Goal: Task Accomplishment & Management: Use online tool/utility

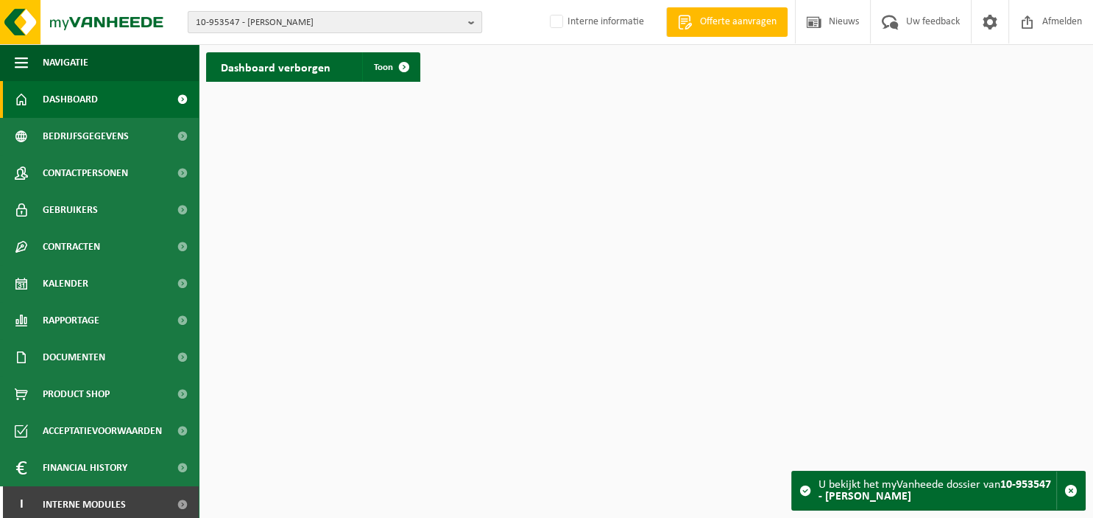
click at [470, 22] on b "button" at bounding box center [474, 22] width 13 height 21
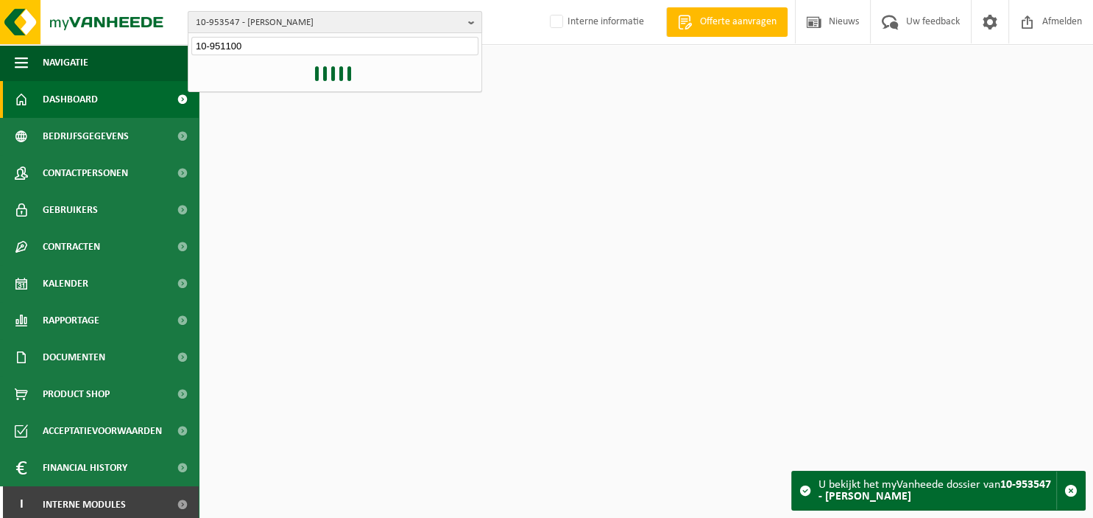
type input "10-951100"
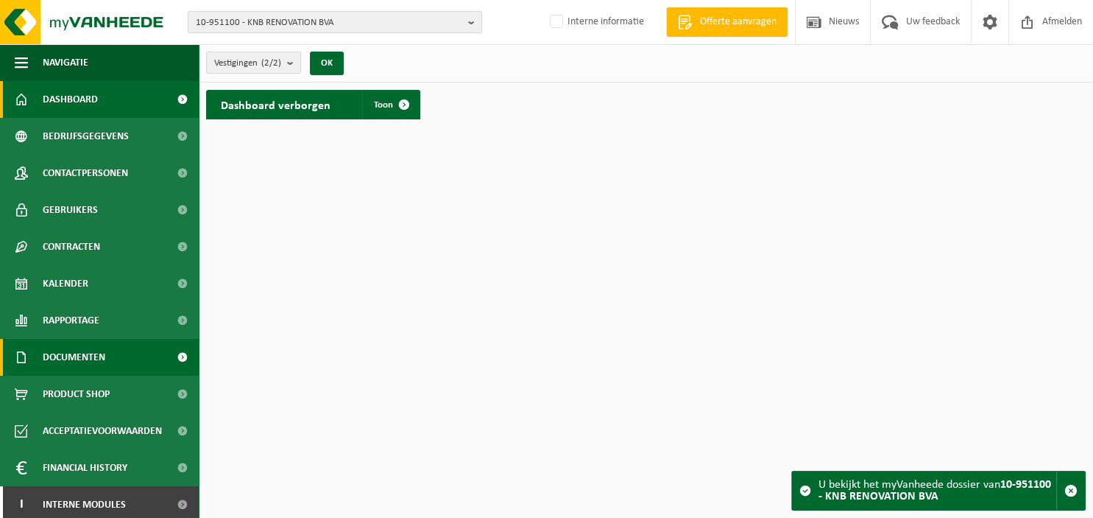
click at [94, 364] on span "Documenten" at bounding box center [74, 357] width 63 height 37
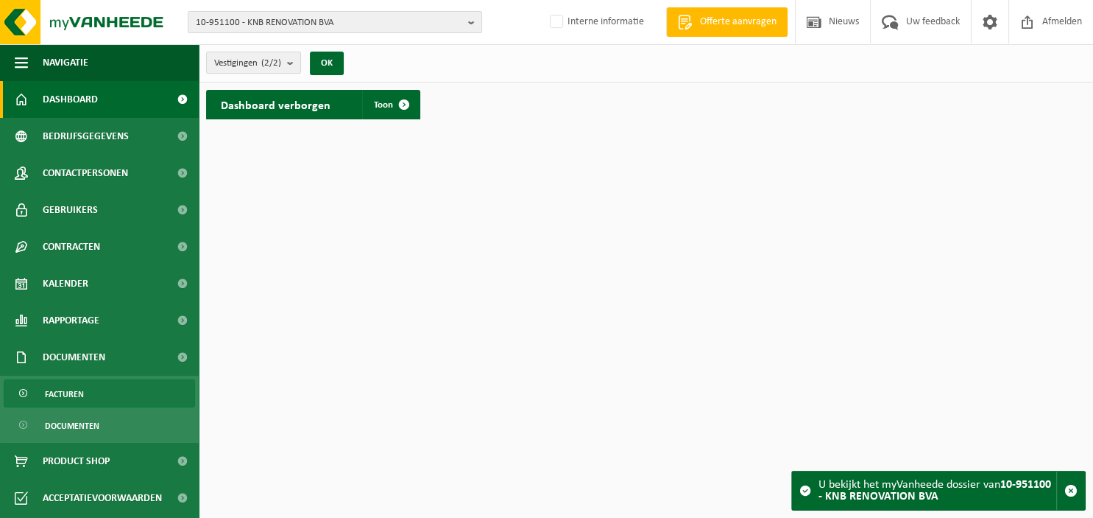
click at [90, 390] on link "Facturen" at bounding box center [99, 393] width 191 height 28
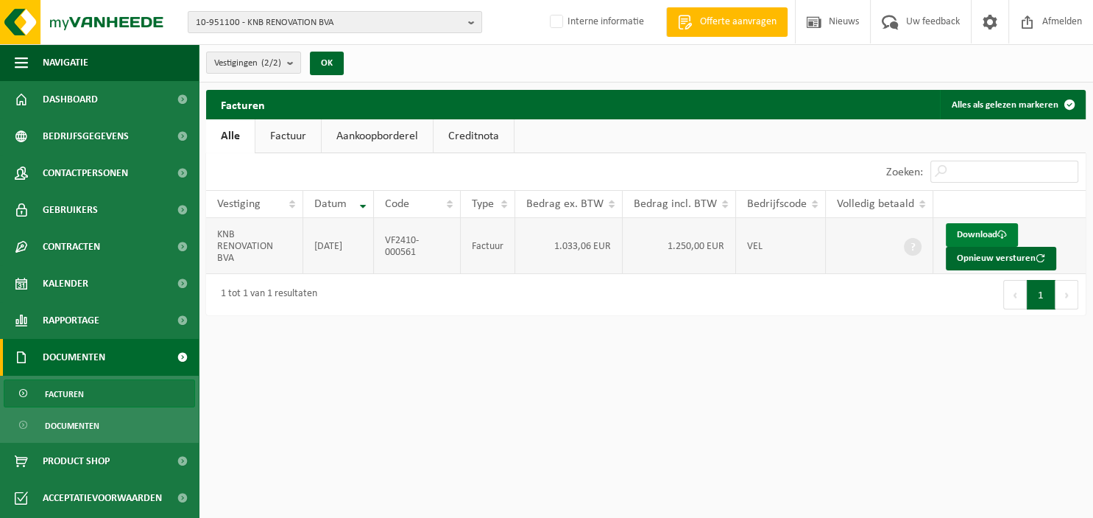
click at [957, 231] on link "Download" at bounding box center [982, 235] width 72 height 24
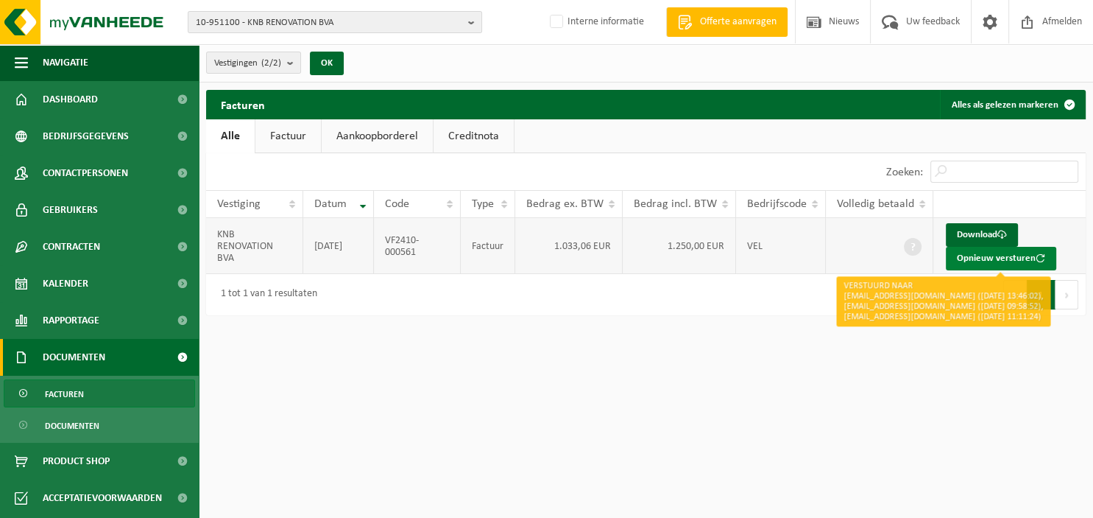
click at [976, 258] on button "Opnieuw versturen" at bounding box center [1001, 259] width 110 height 24
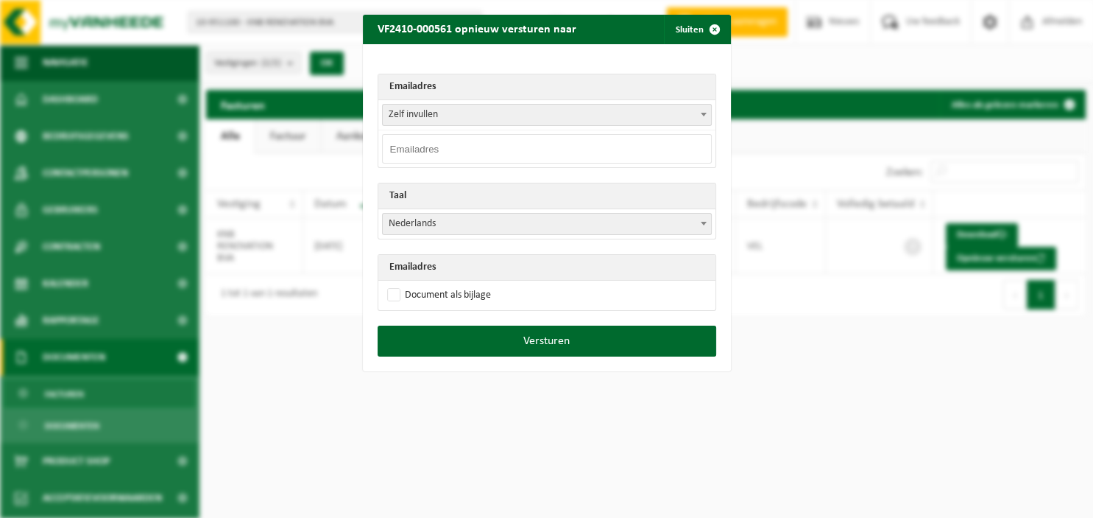
click at [700, 116] on span at bounding box center [704, 114] width 15 height 19
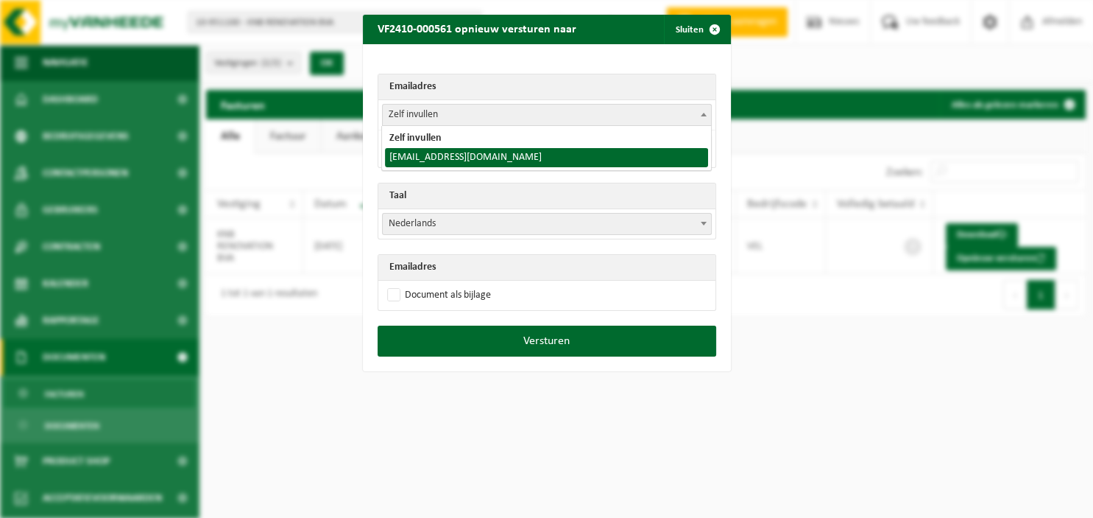
select select "knb.renovation@yahoo.com"
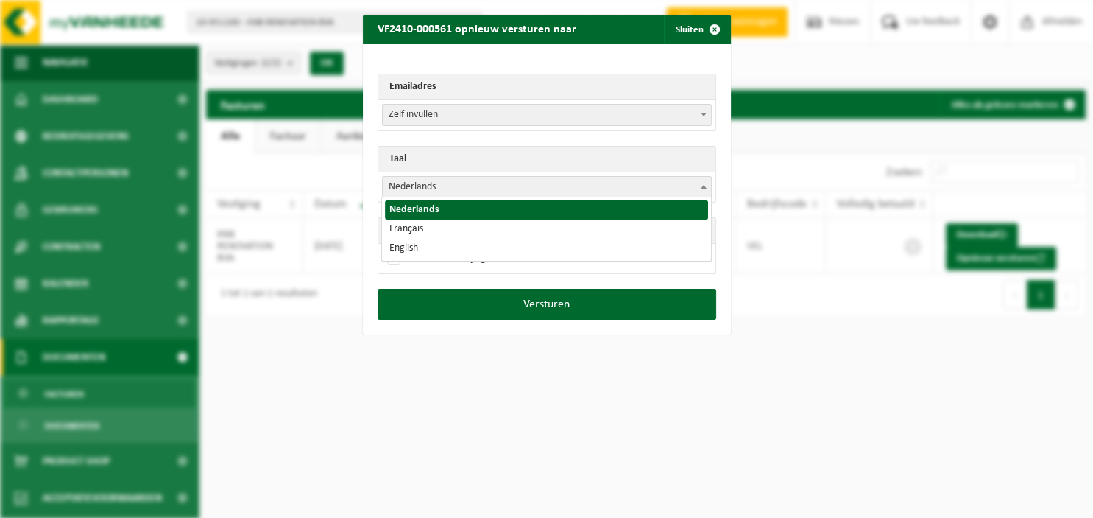
click at [704, 185] on b at bounding box center [704, 187] width 6 height 4
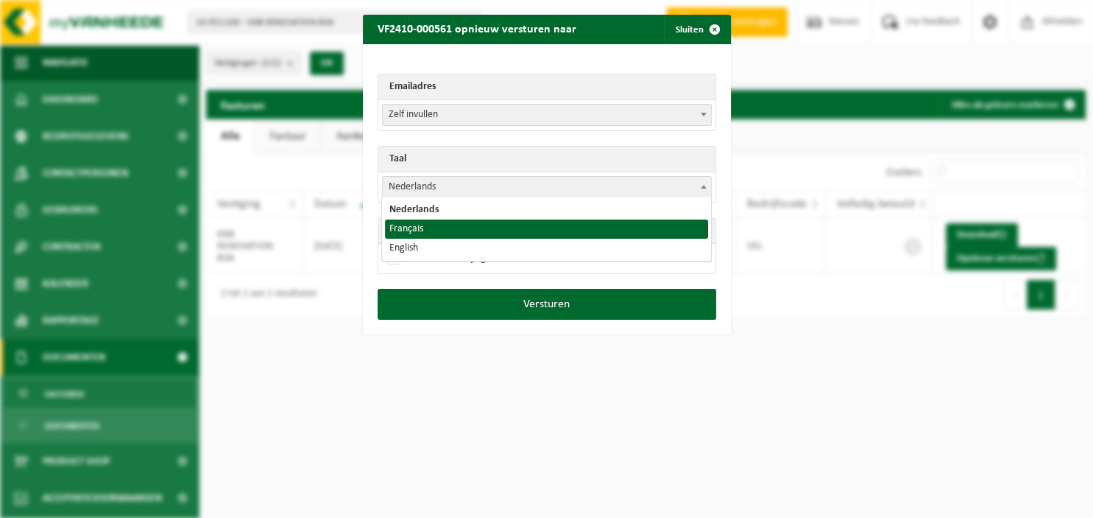
drag, startPoint x: 549, startPoint y: 240, endPoint x: 548, endPoint y: 231, distance: 8.9
select select "fr"
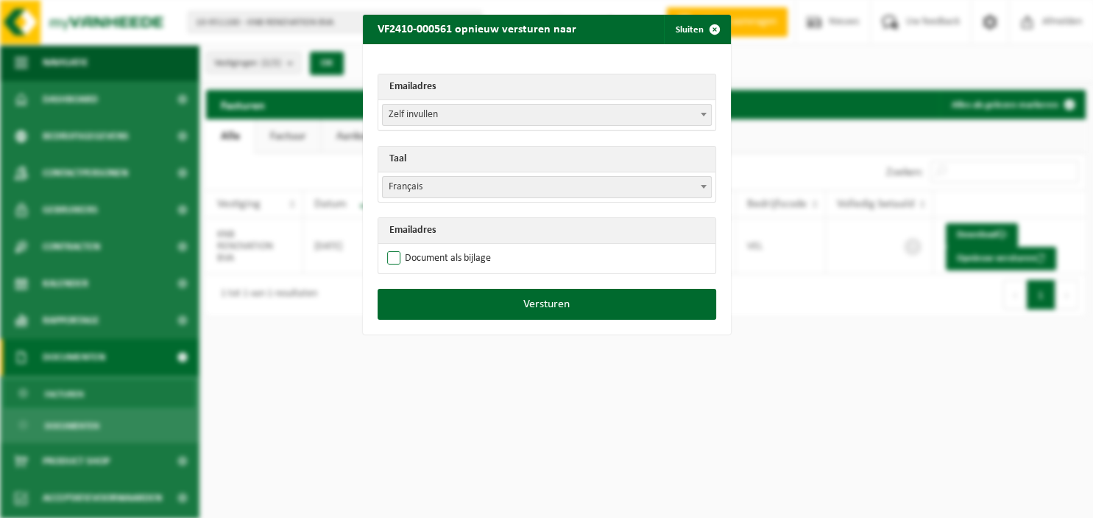
click at [466, 255] on label "Document als bijlage" at bounding box center [437, 258] width 107 height 22
click at [466, 247] on input "Document als bijlage" at bounding box center [565, 247] width 368 height 1
checkbox input "true"
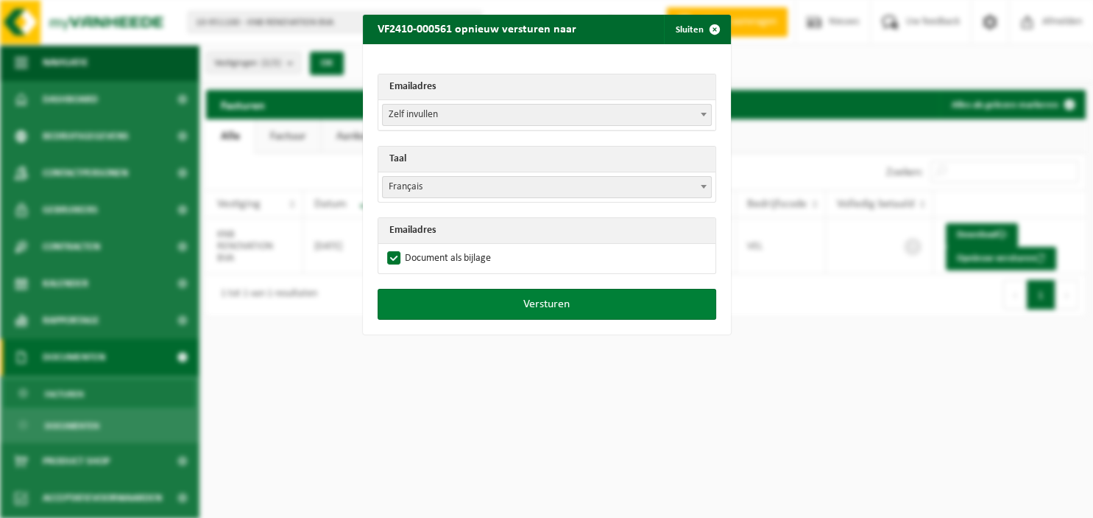
click at [487, 298] on button "Versturen" at bounding box center [547, 304] width 339 height 31
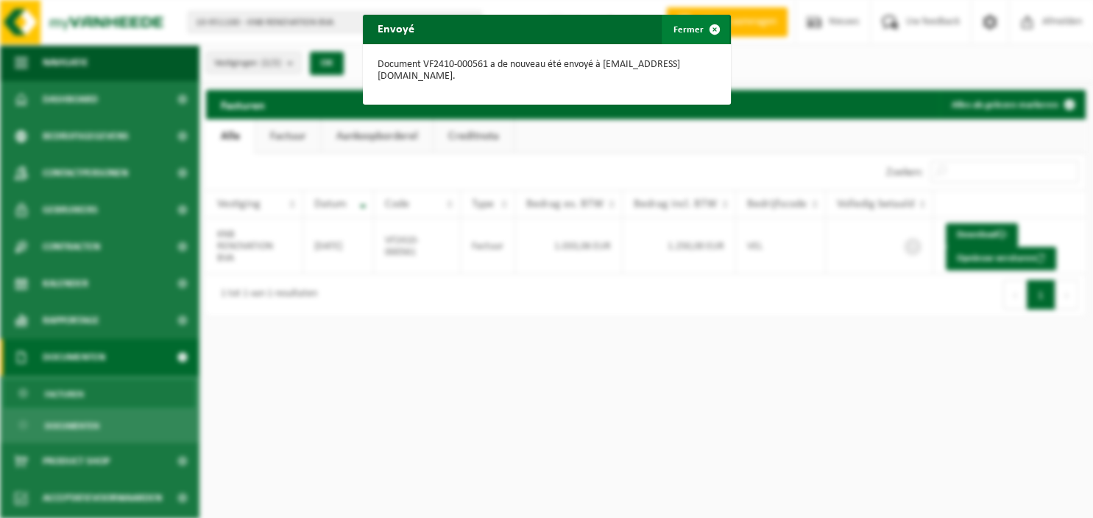
click at [711, 30] on span "button" at bounding box center [714, 29] width 29 height 29
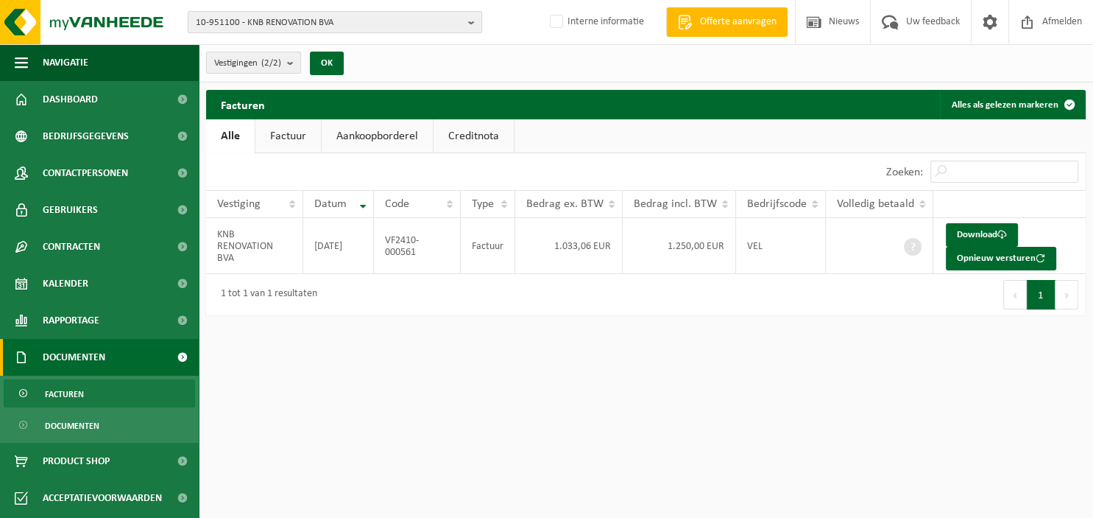
click at [473, 25] on b "button" at bounding box center [474, 22] width 13 height 21
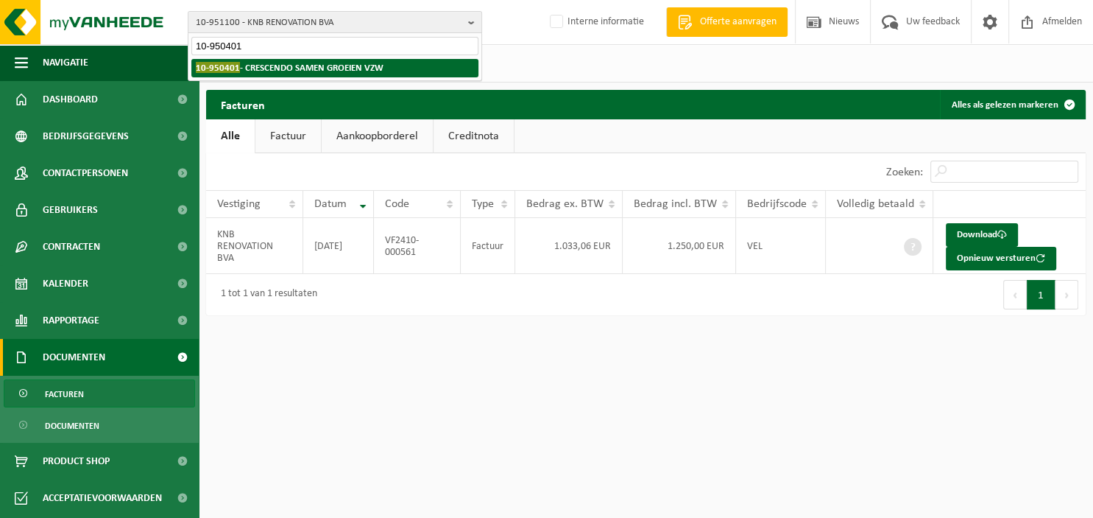
type input "10-950401"
click at [378, 63] on strong "10-950401 - CRESCENDO SAMEN GROEIEN VZW" at bounding box center [290, 67] width 188 height 11
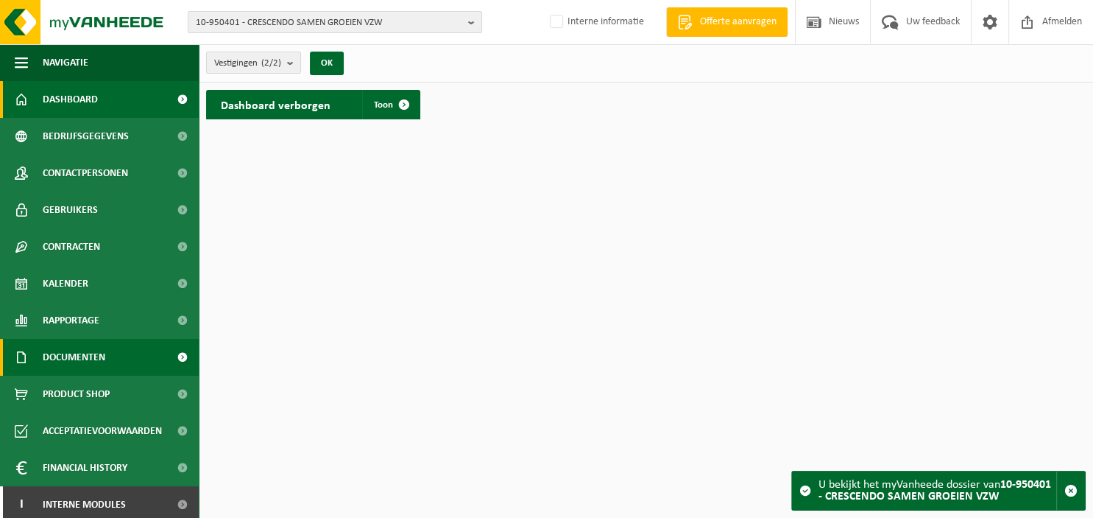
click at [88, 364] on span "Documenten" at bounding box center [74, 357] width 63 height 37
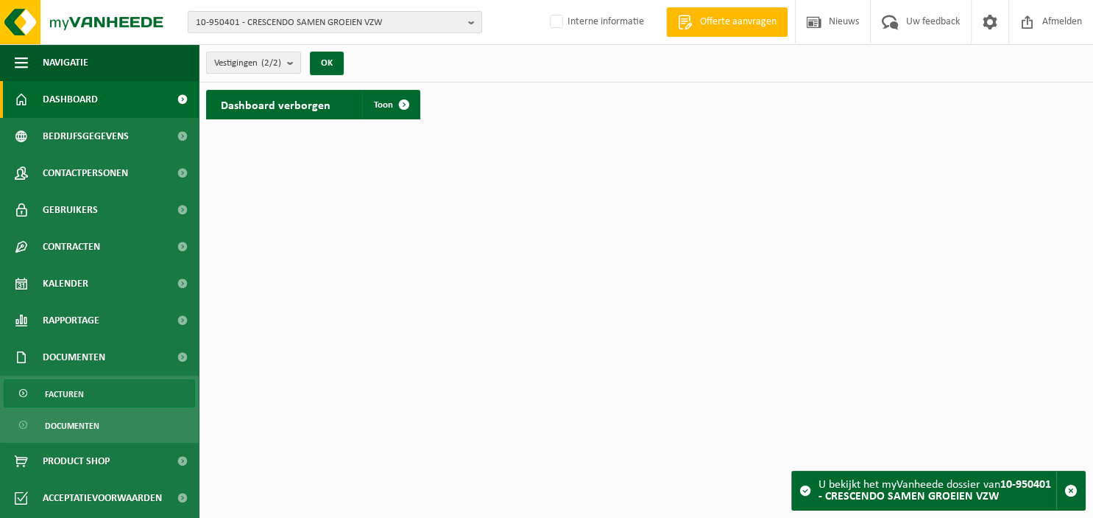
click at [78, 396] on span "Facturen" at bounding box center [64, 394] width 39 height 28
